Goal: Information Seeking & Learning: Find specific fact

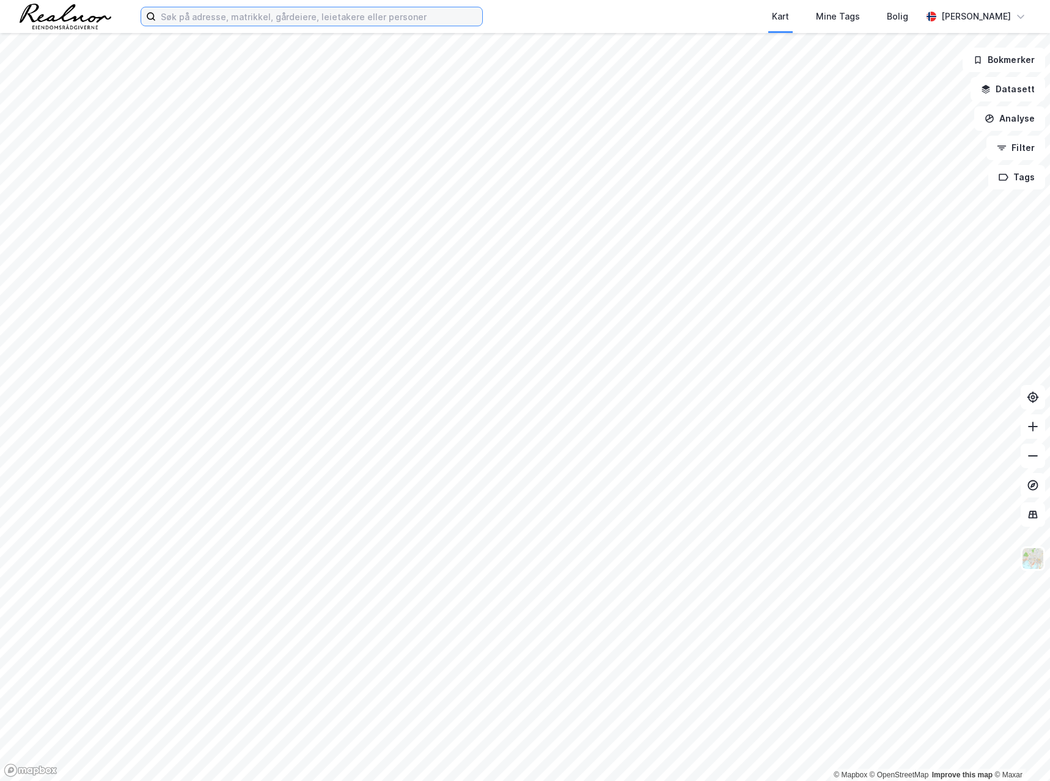
click at [190, 18] on input at bounding box center [319, 16] width 326 height 18
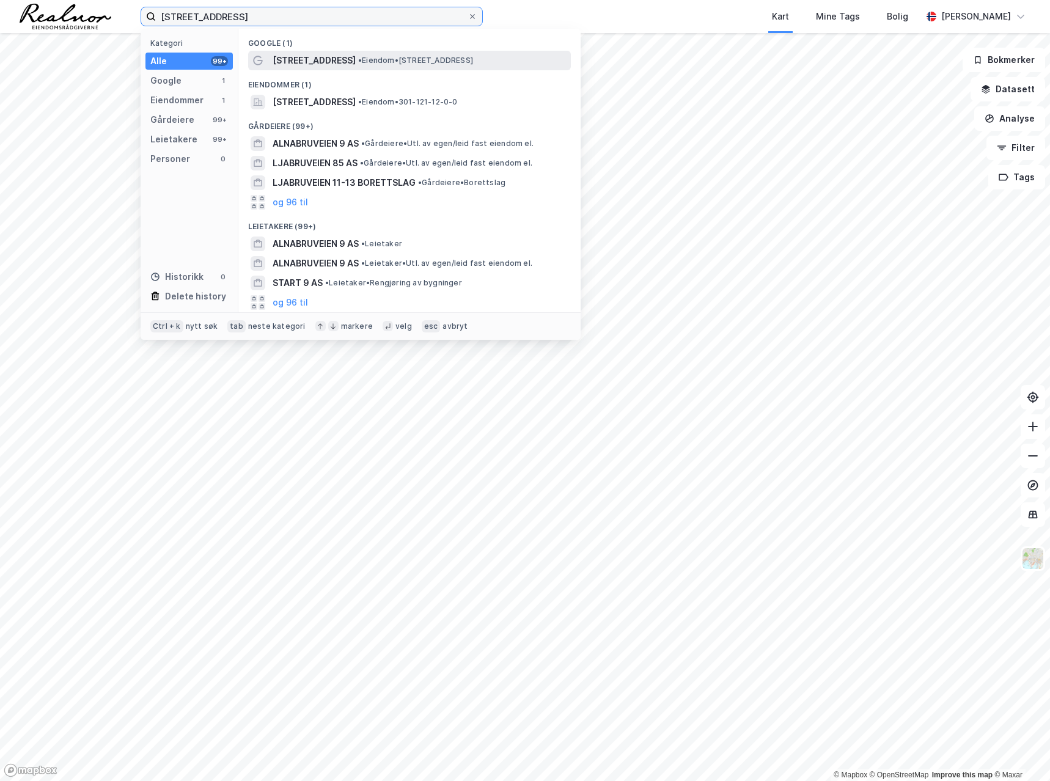
type input "[STREET_ADDRESS]"
click at [310, 60] on span "[STREET_ADDRESS]" at bounding box center [314, 60] width 83 height 15
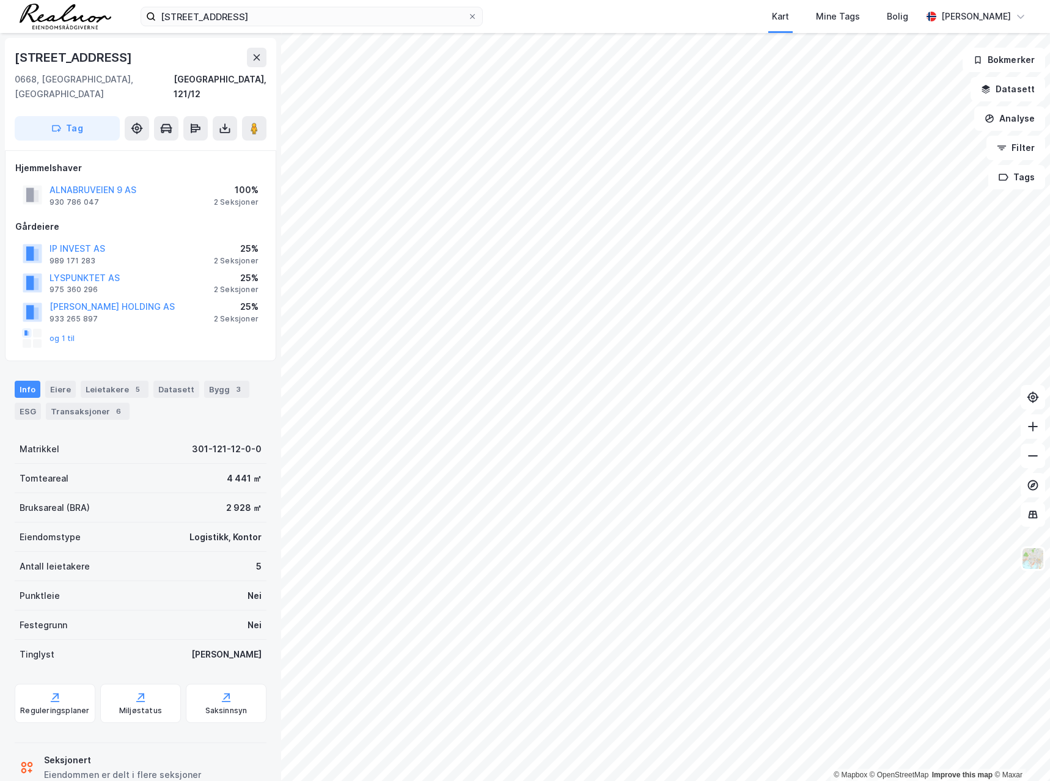
scroll to position [16, 0]
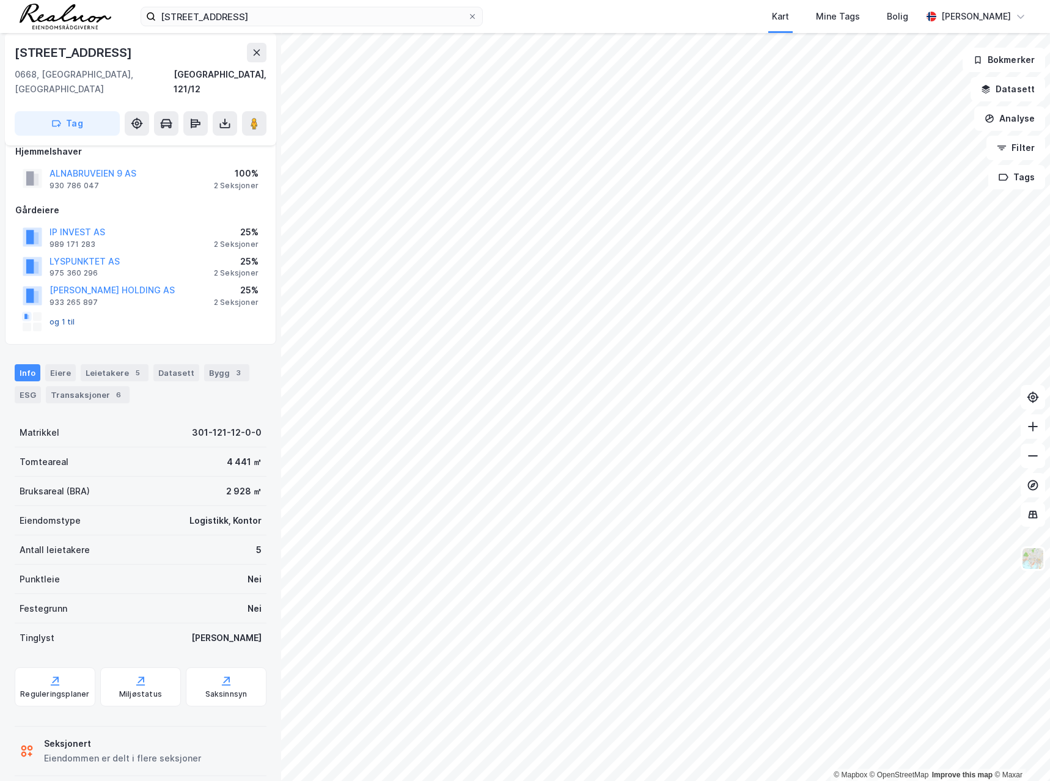
click at [0, 0] on button "og 1 til" at bounding box center [0, 0] width 0 height 0
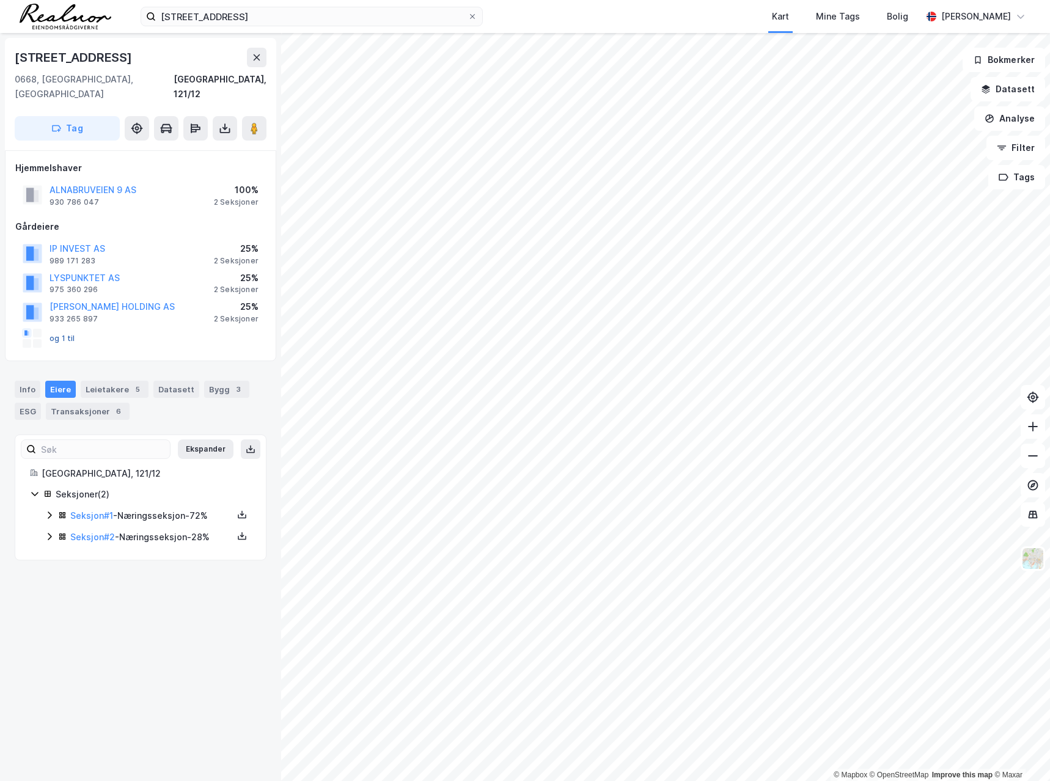
click at [0, 0] on button "og 1 til" at bounding box center [0, 0] width 0 height 0
click at [98, 381] on div "Leietakere 5" at bounding box center [115, 389] width 68 height 17
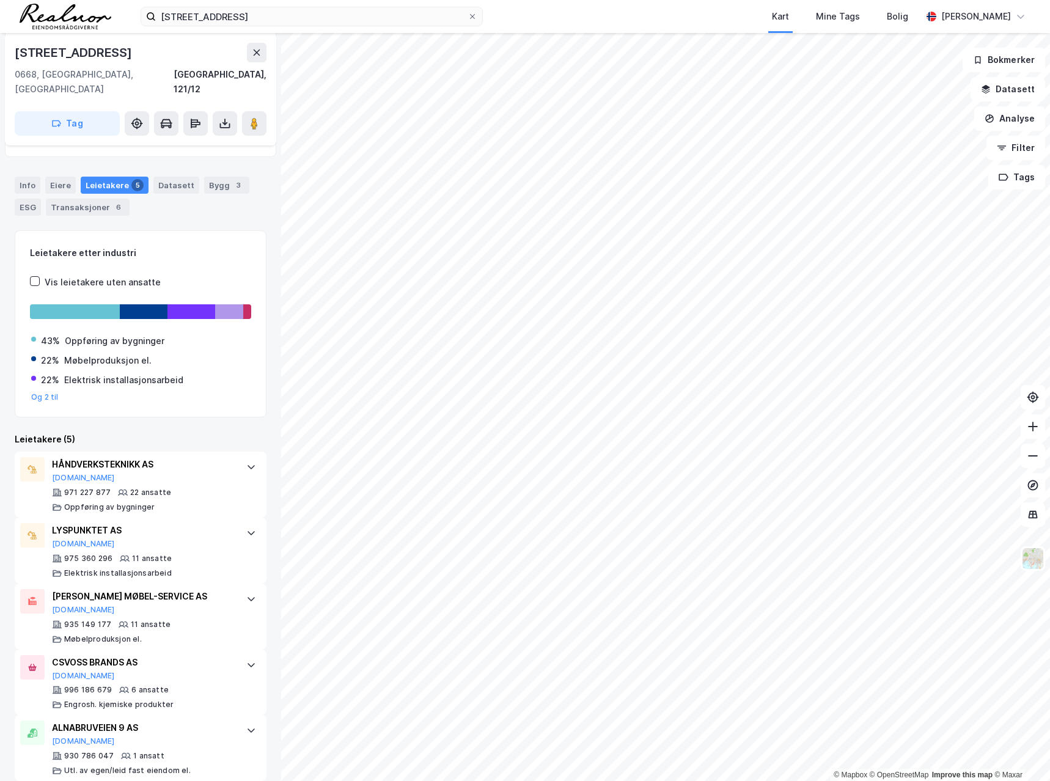
scroll to position [205, 0]
click at [217, 176] on div "Bygg 3" at bounding box center [226, 184] width 45 height 17
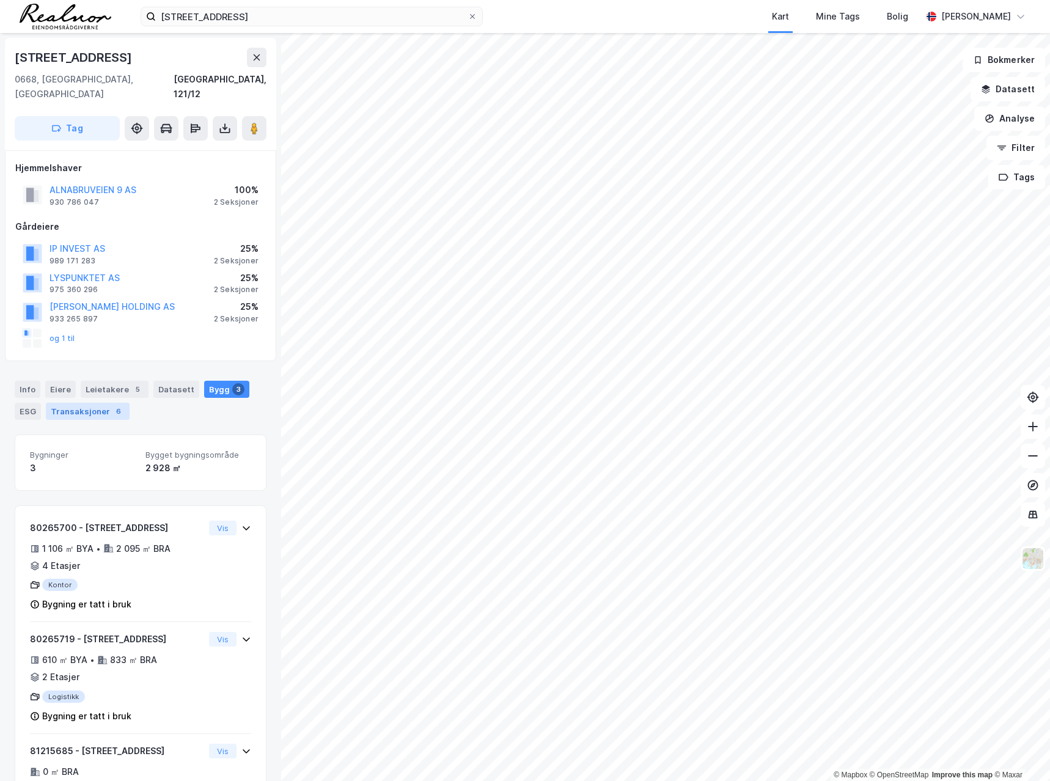
click at [67, 403] on div "Transaksjoner 6" at bounding box center [88, 411] width 84 height 17
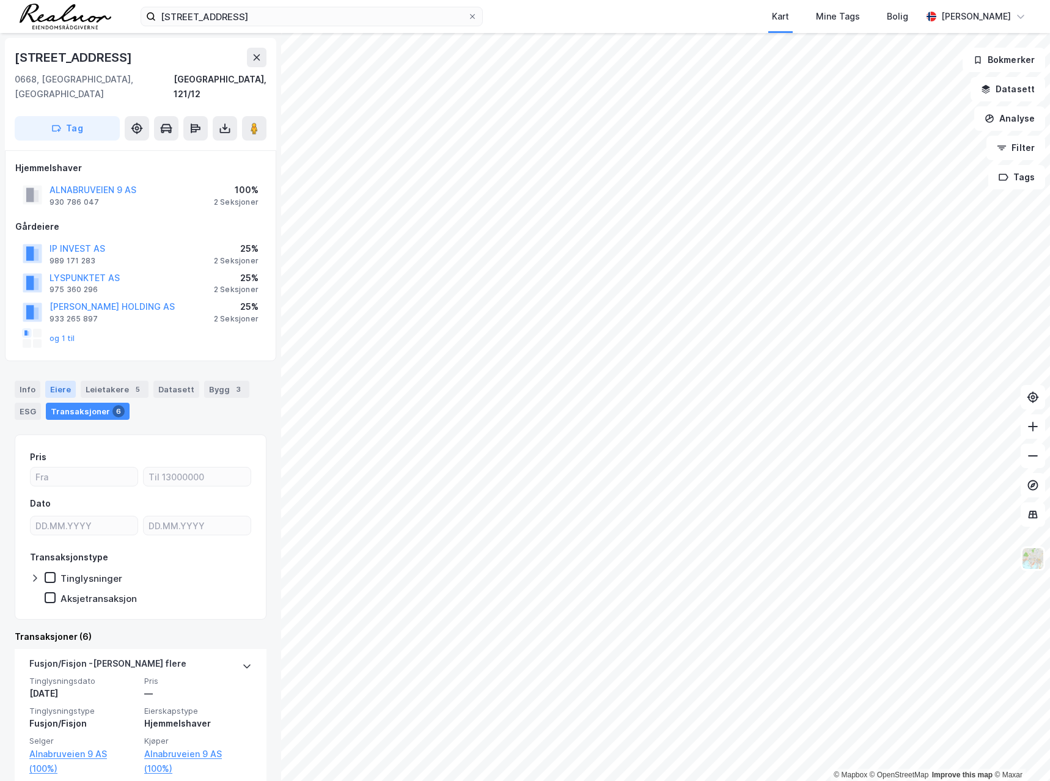
click at [54, 381] on div "Eiere" at bounding box center [60, 389] width 31 height 17
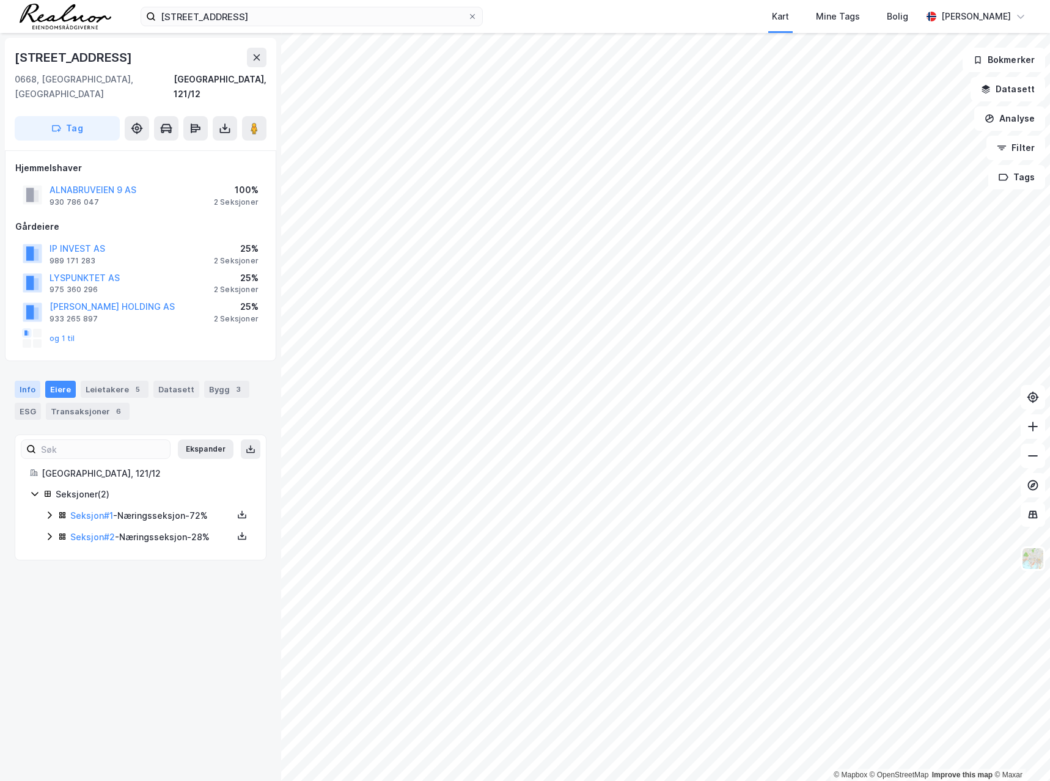
click at [31, 381] on div "Info" at bounding box center [28, 389] width 26 height 17
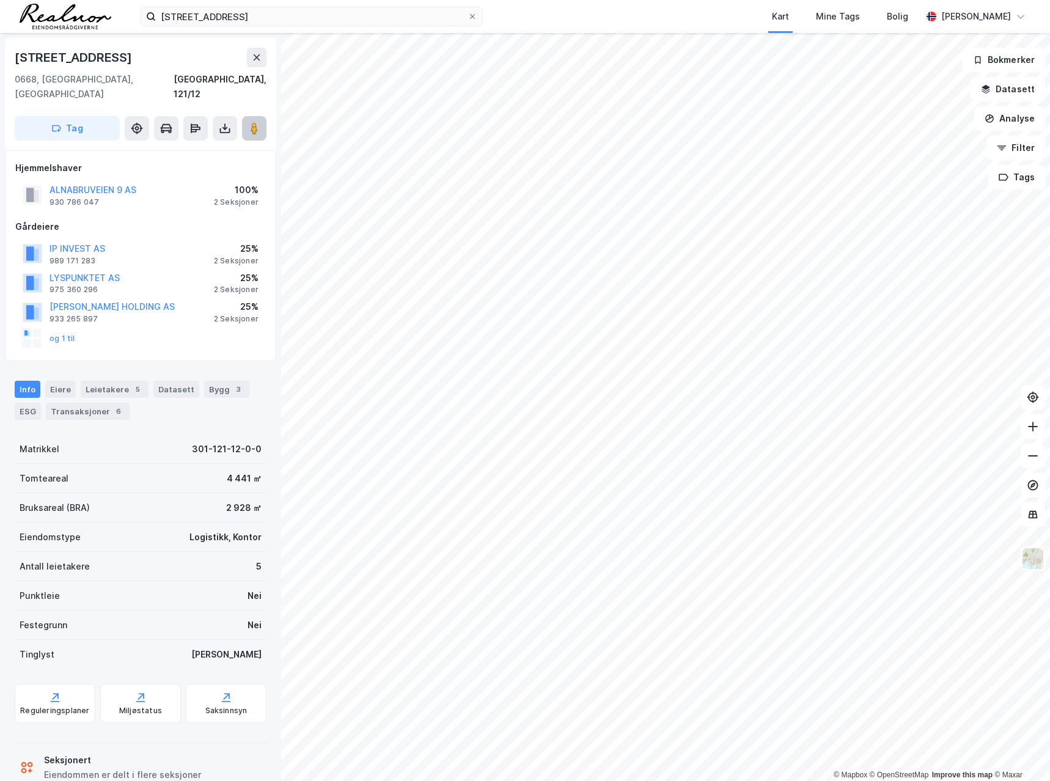
click at [255, 122] on image at bounding box center [254, 128] width 7 height 12
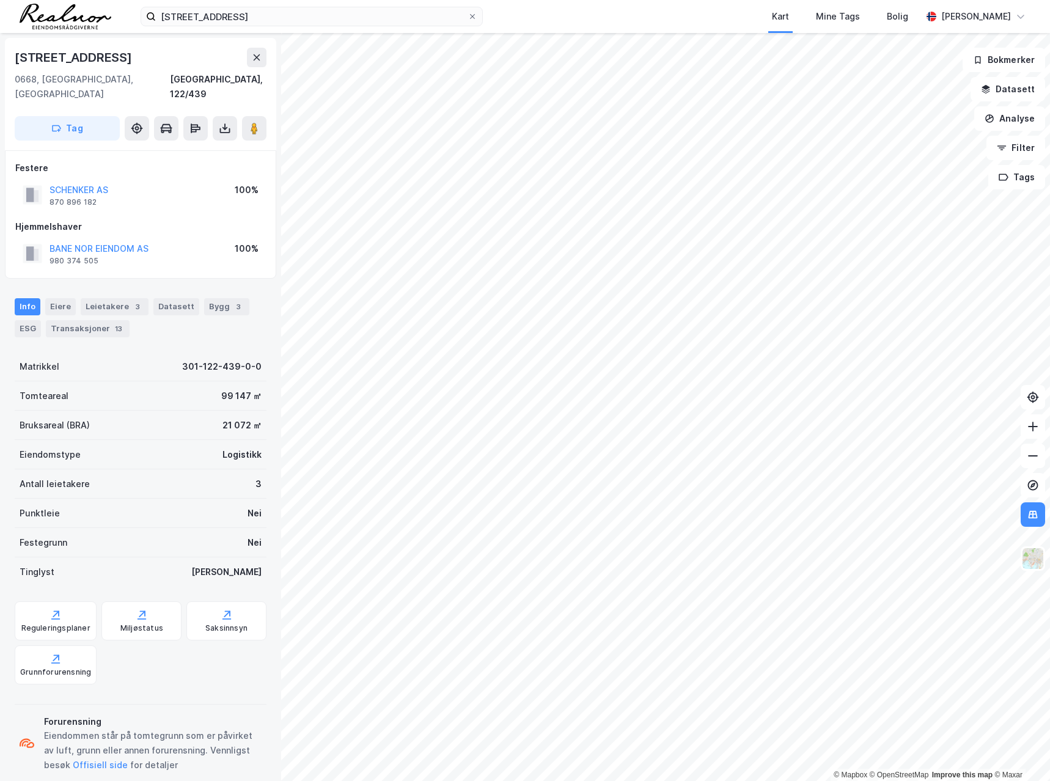
scroll to position [1, 0]
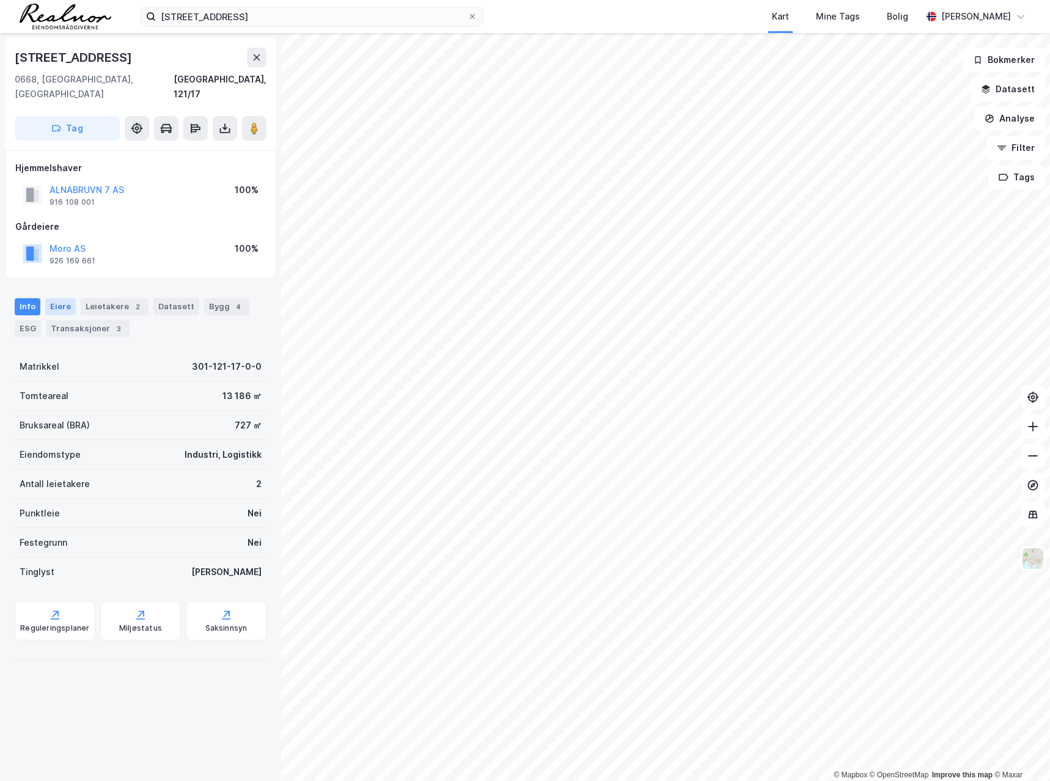
click at [59, 298] on div "Eiere" at bounding box center [60, 306] width 31 height 17
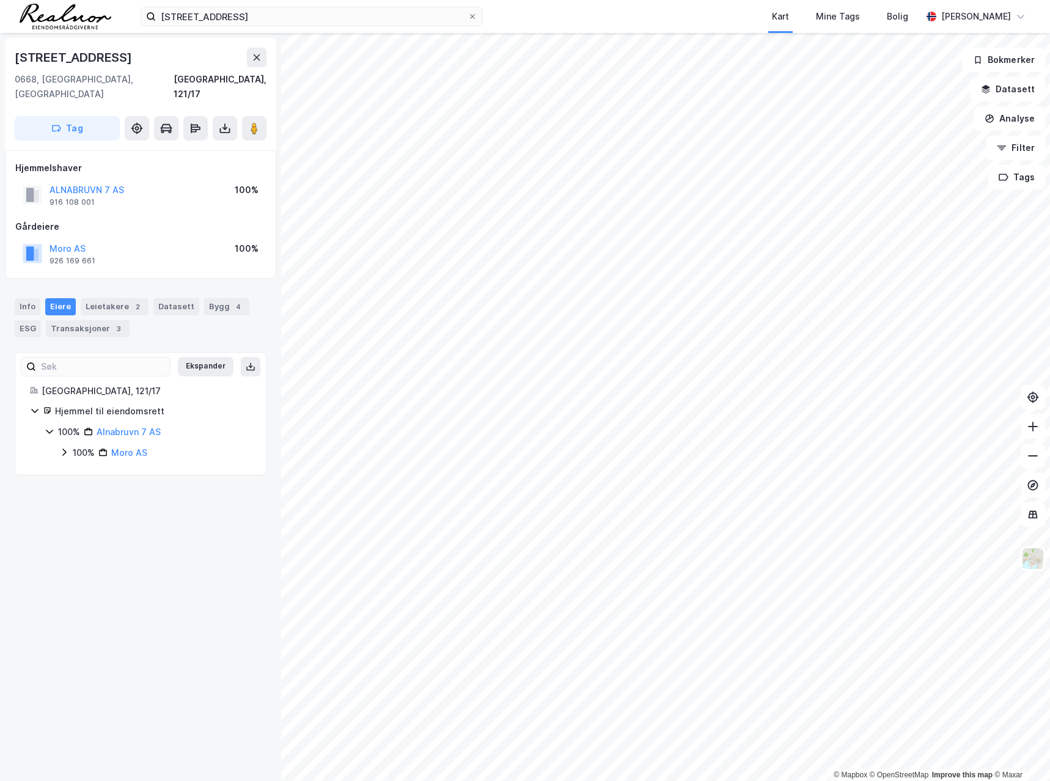
click at [62, 447] on icon at bounding box center [64, 452] width 10 height 10
